Goal: Register for event/course

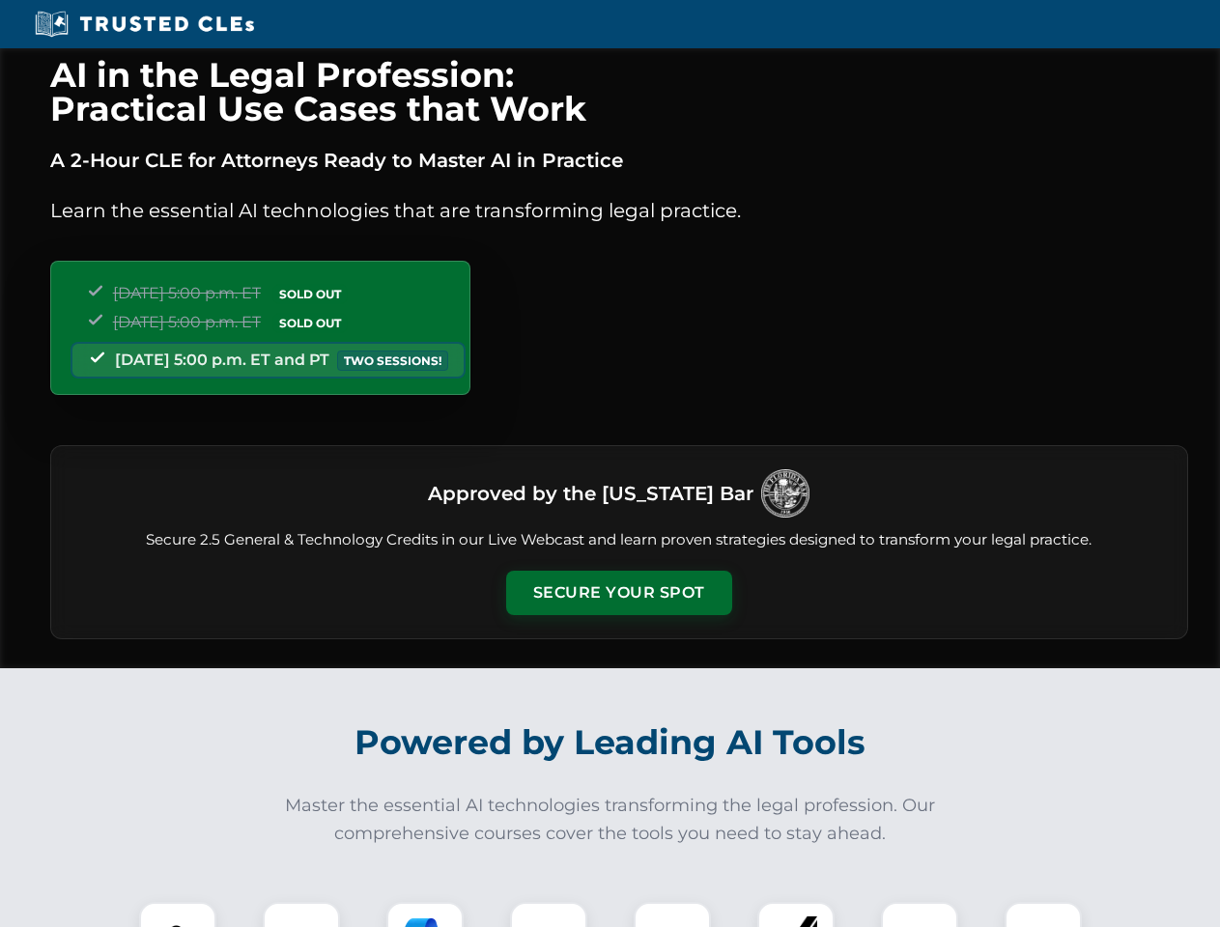
click at [618, 593] on button "Secure Your Spot" at bounding box center [619, 593] width 226 height 44
click at [178, 914] on img at bounding box center [178, 941] width 56 height 56
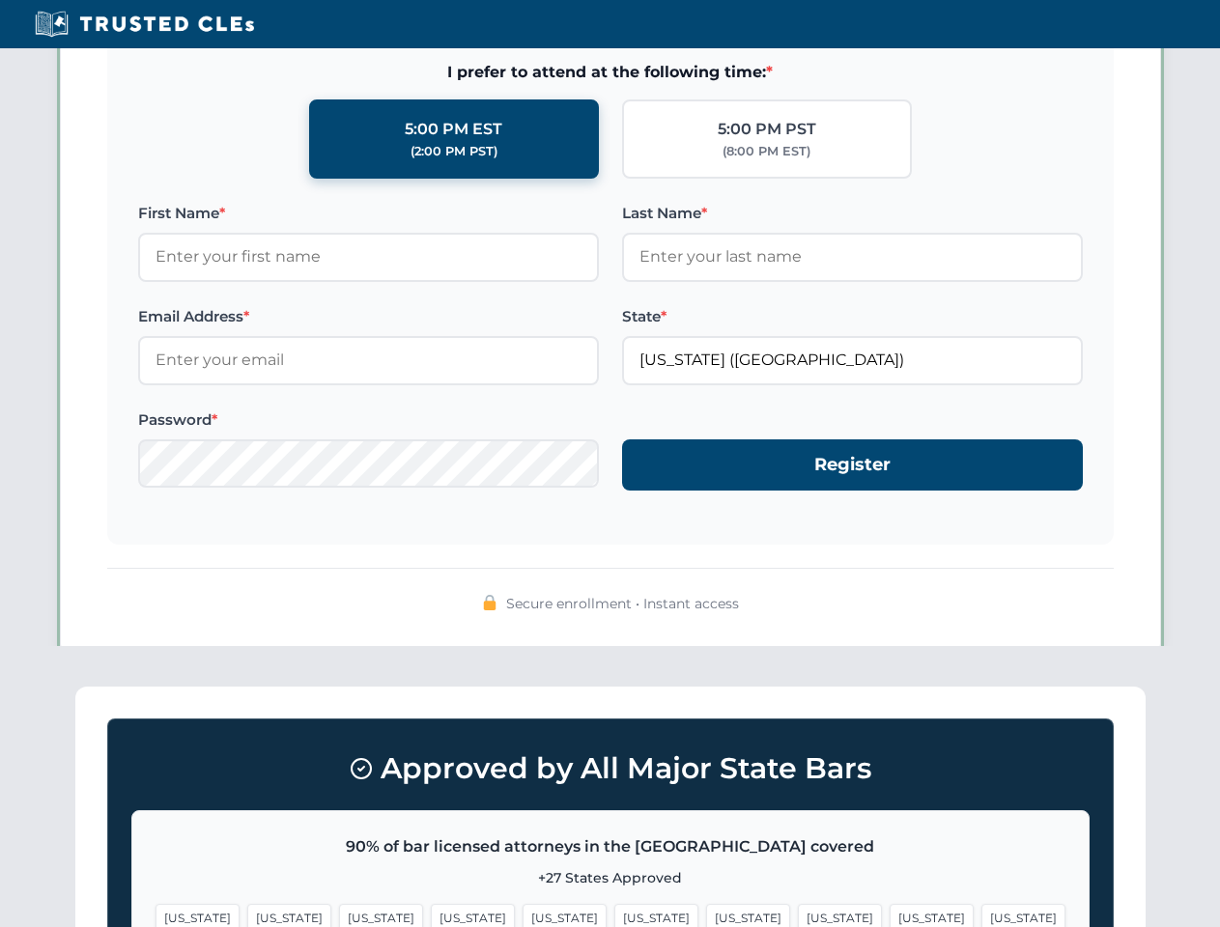
click at [706, 914] on span "[US_STATE]" at bounding box center [748, 918] width 84 height 28
click at [889, 914] on span "[US_STATE]" at bounding box center [931, 918] width 84 height 28
